Goal: Information Seeking & Learning: Learn about a topic

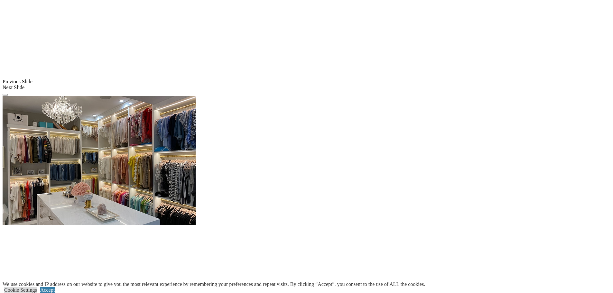
scroll to position [547, 0]
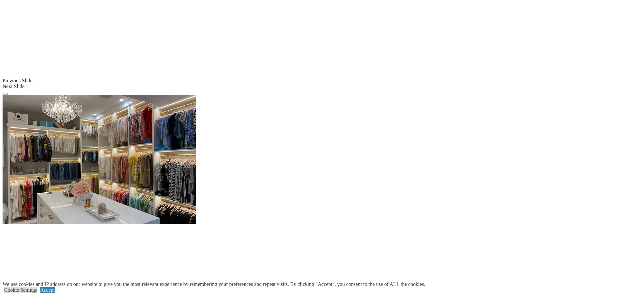
drag, startPoint x: 494, startPoint y: 140, endPoint x: 505, endPoint y: 143, distance: 11.7
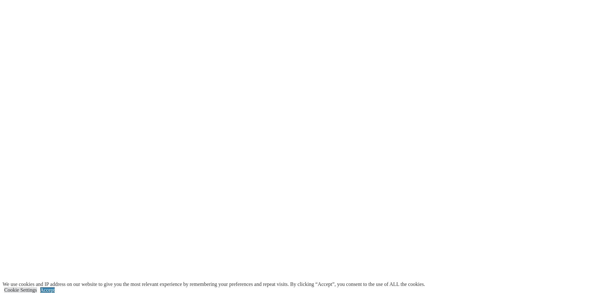
scroll to position [965, 0]
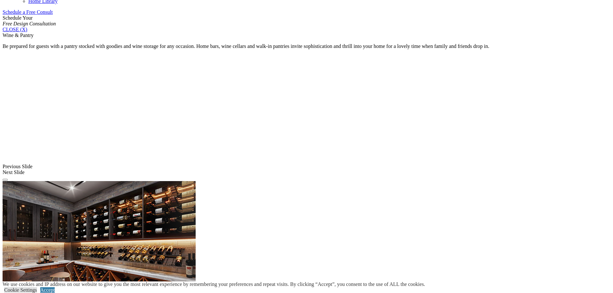
scroll to position [450, 0]
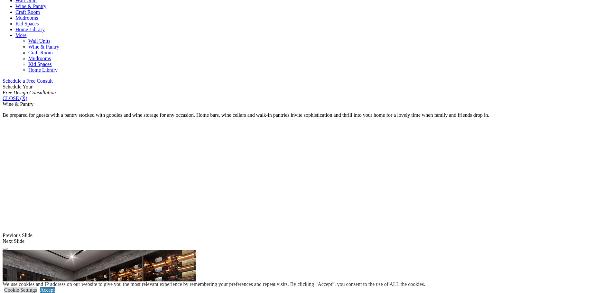
scroll to position [354, 0]
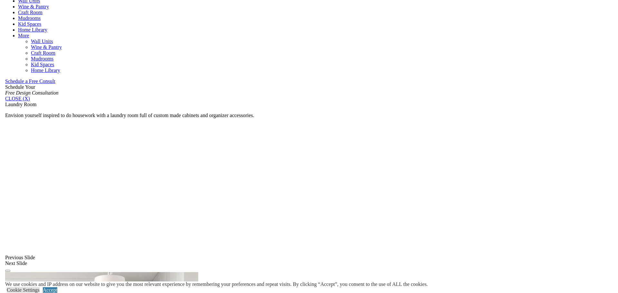
scroll to position [418, 0]
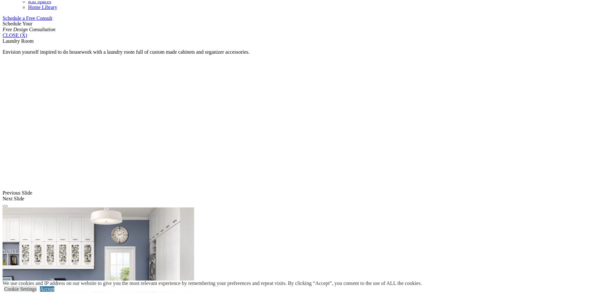
scroll to position [634, 0]
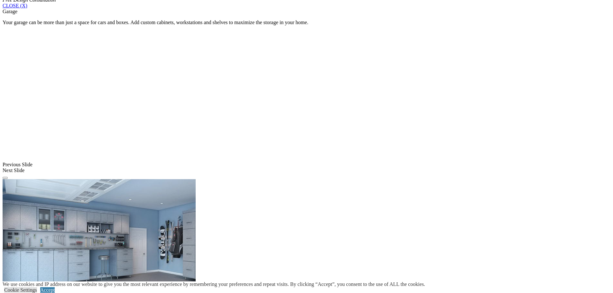
scroll to position [450, 0]
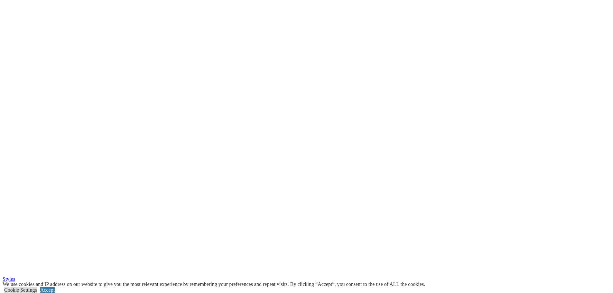
scroll to position [1633, 0]
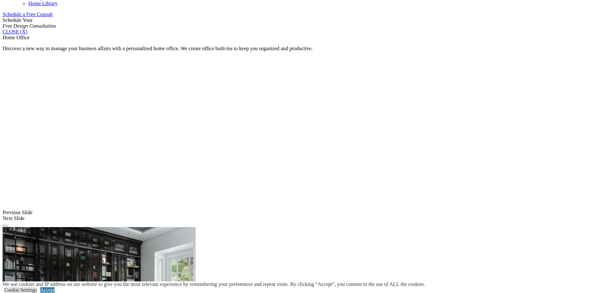
scroll to position [515, 0]
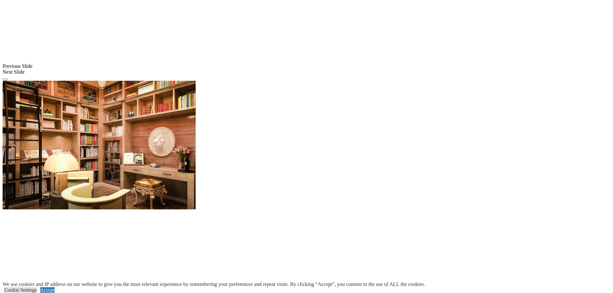
scroll to position [579, 0]
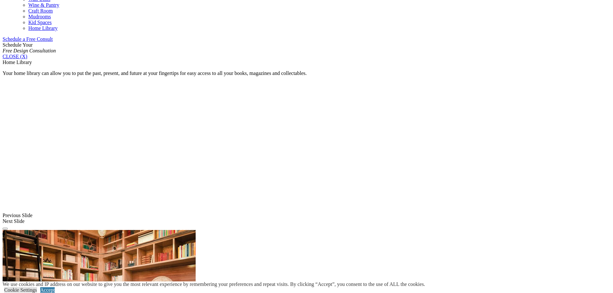
scroll to position [386, 0]
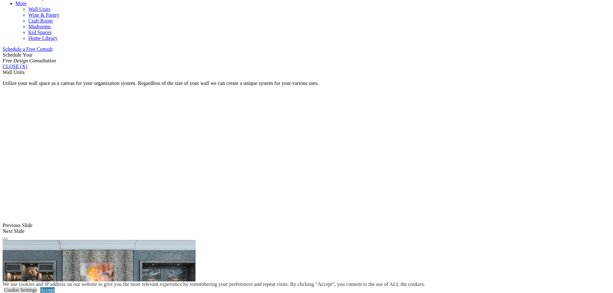
scroll to position [483, 0]
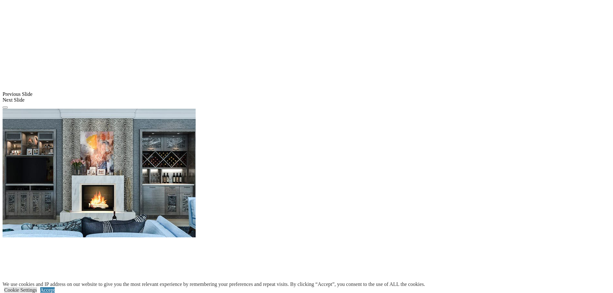
scroll to position [418, 0]
